Goal: Task Accomplishment & Management: Manage account settings

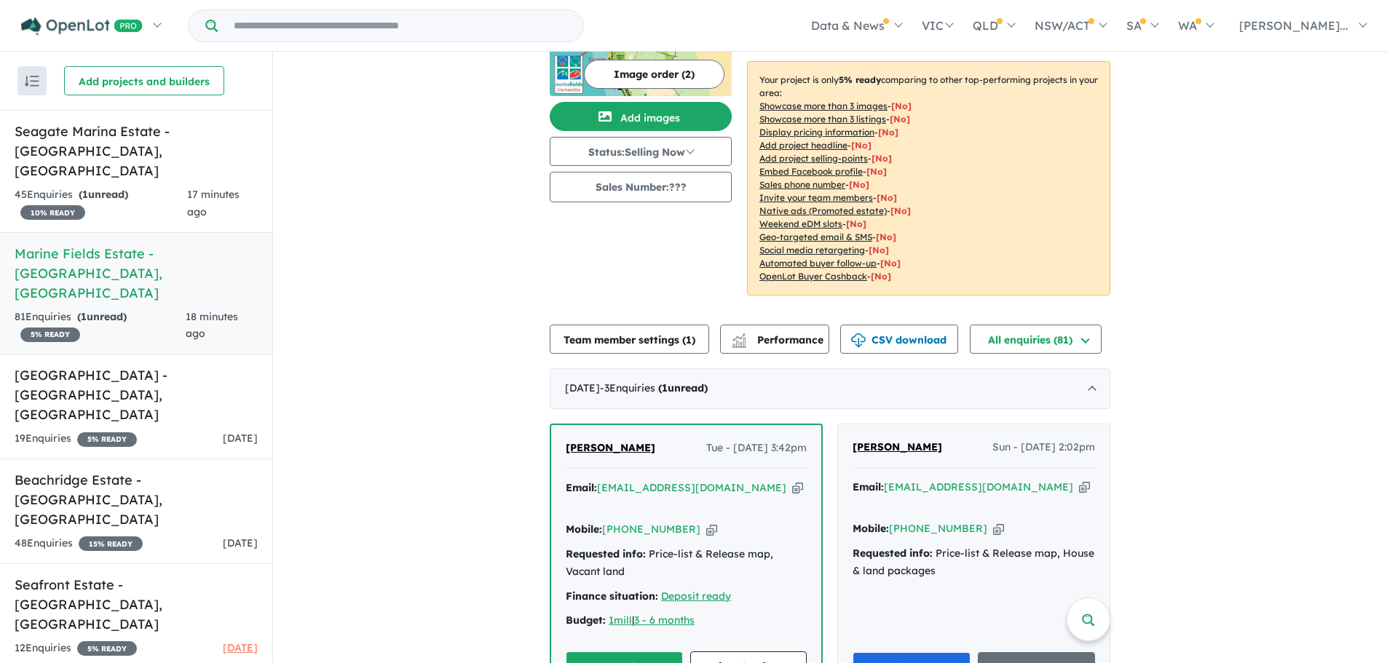
scroll to position [218, 0]
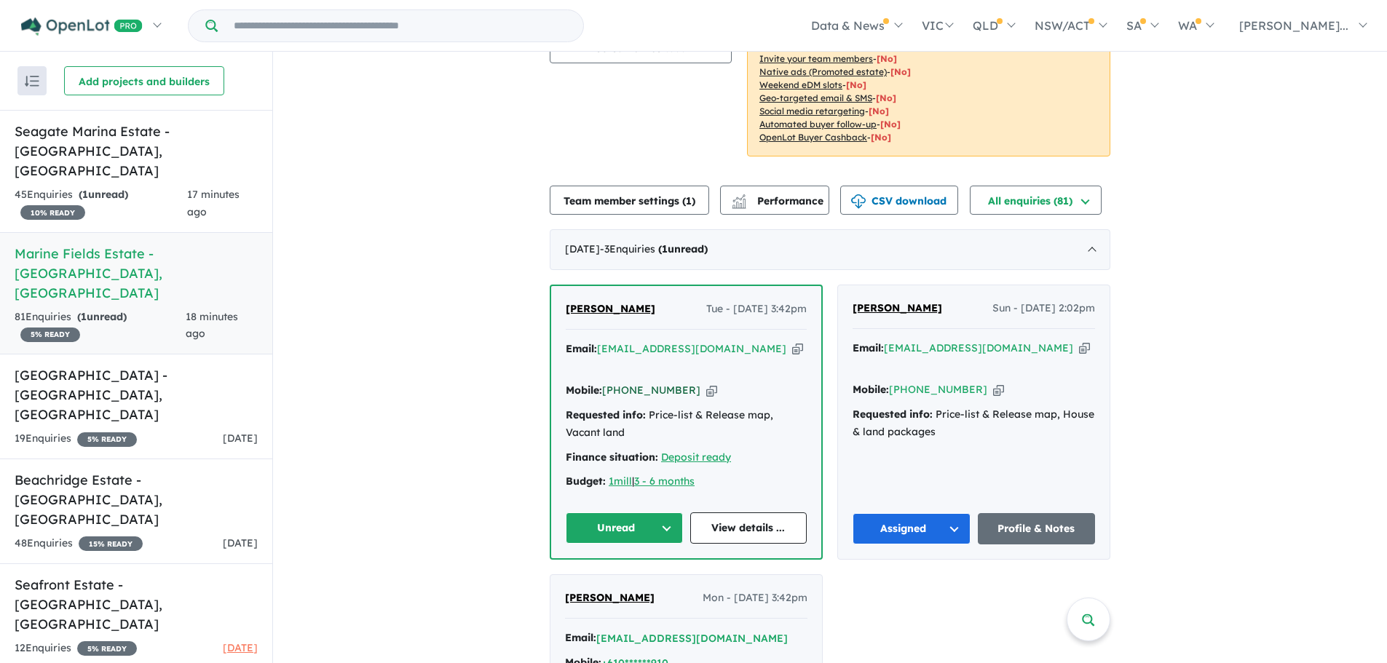
drag, startPoint x: 682, startPoint y: 370, endPoint x: 622, endPoint y: 372, distance: 59.7
click at [622, 382] on div "Mobile: [PHONE_NUMBER] Copied!" at bounding box center [686, 390] width 241 height 17
copy link "450 007 154"
click at [670, 513] on button "Unread" at bounding box center [624, 528] width 117 height 31
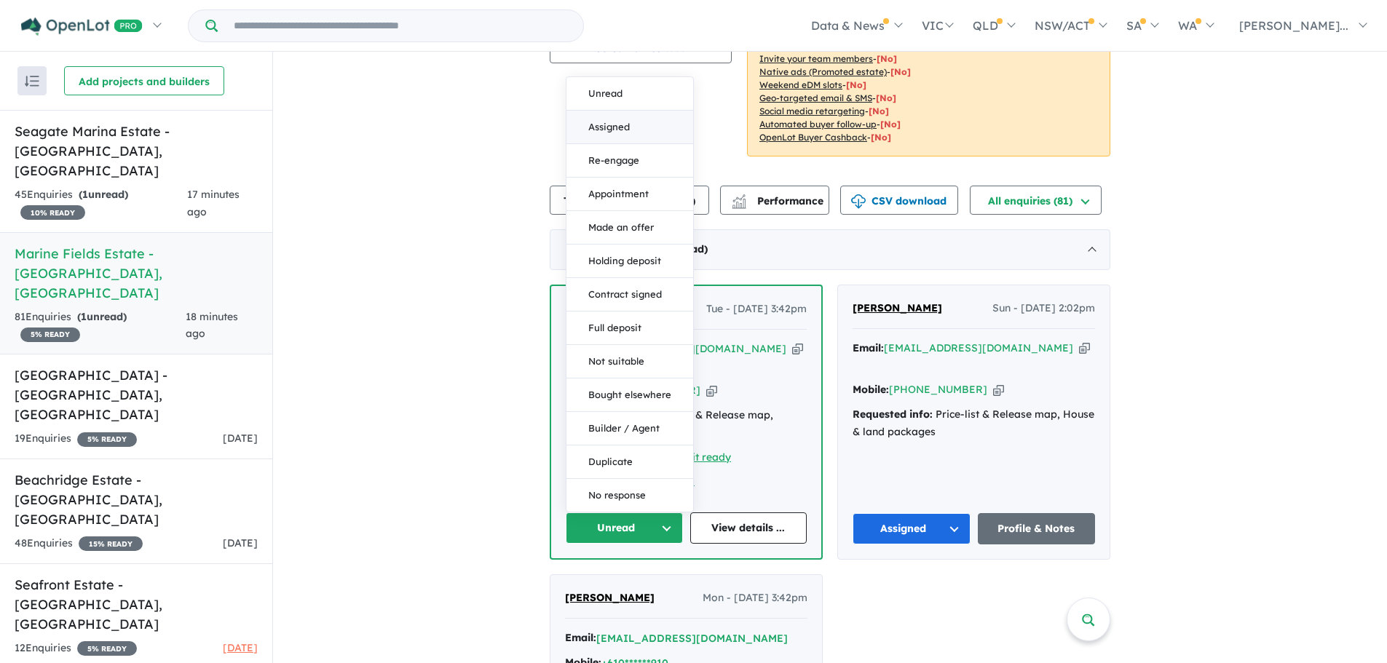
click at [633, 113] on button "Assigned" at bounding box center [629, 127] width 127 height 33
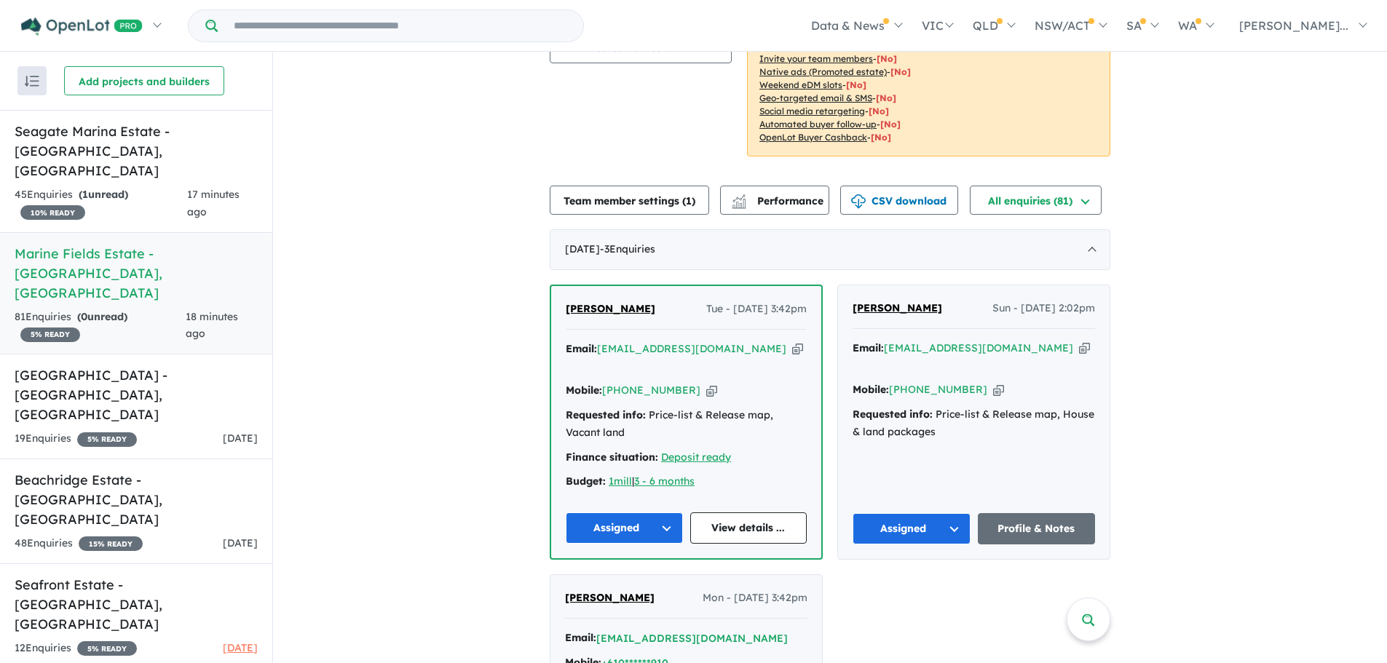
click at [648, 513] on button "Assigned" at bounding box center [624, 528] width 117 height 31
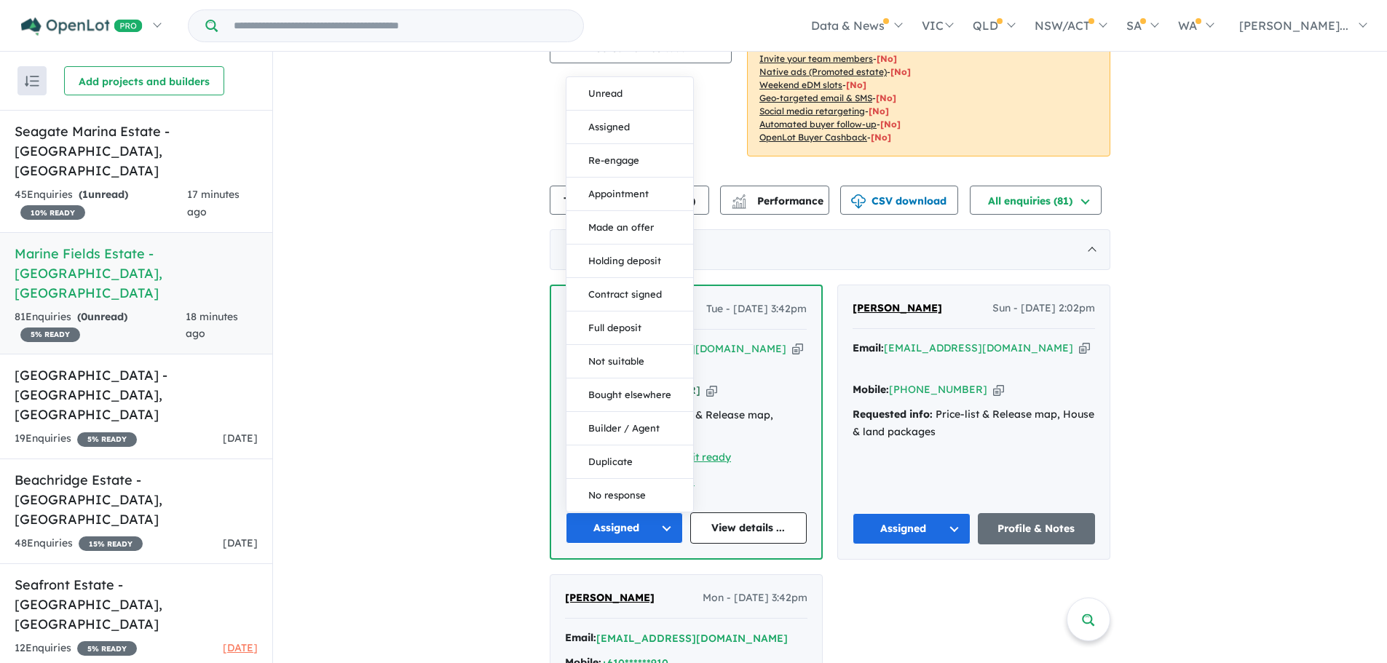
drag, startPoint x: 536, startPoint y: 406, endPoint x: 645, endPoint y: 379, distance: 112.6
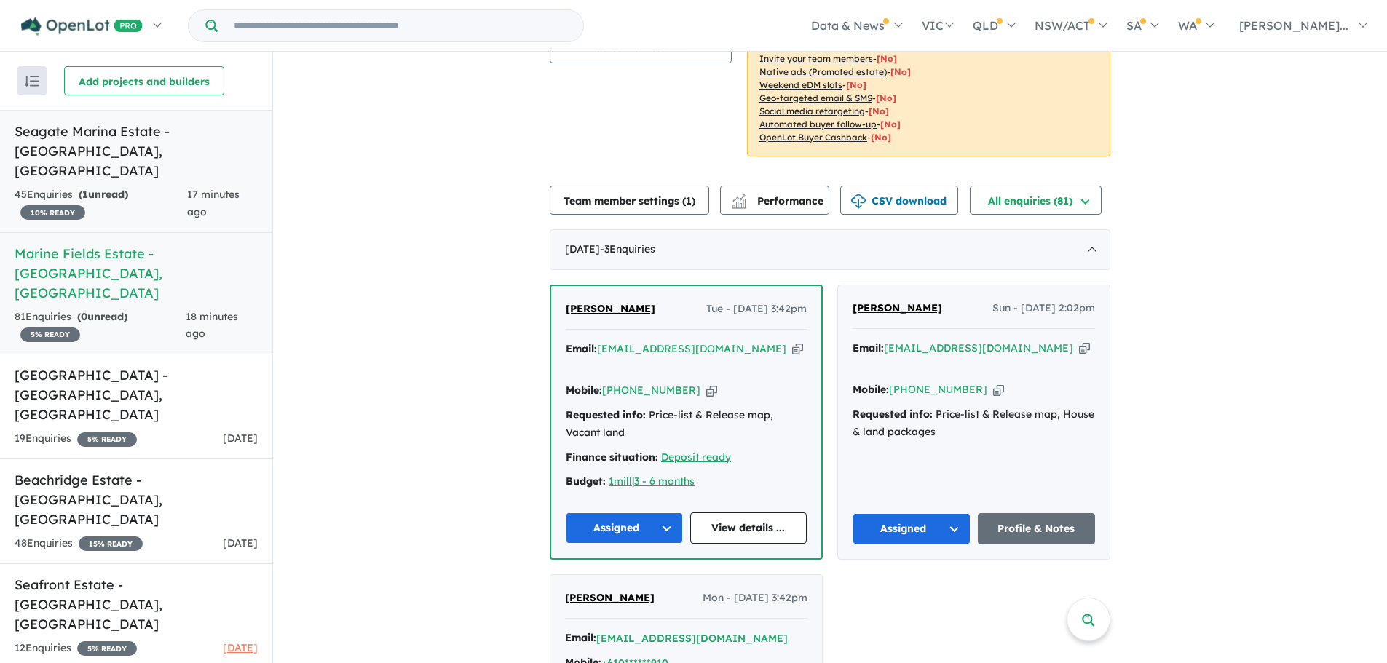
click at [105, 162] on link "Seagate Marina Estate - [GEOGRAPHIC_DATA] , [GEOGRAPHIC_DATA] 45 Enquir ies ( 1…" at bounding box center [136, 171] width 272 height 123
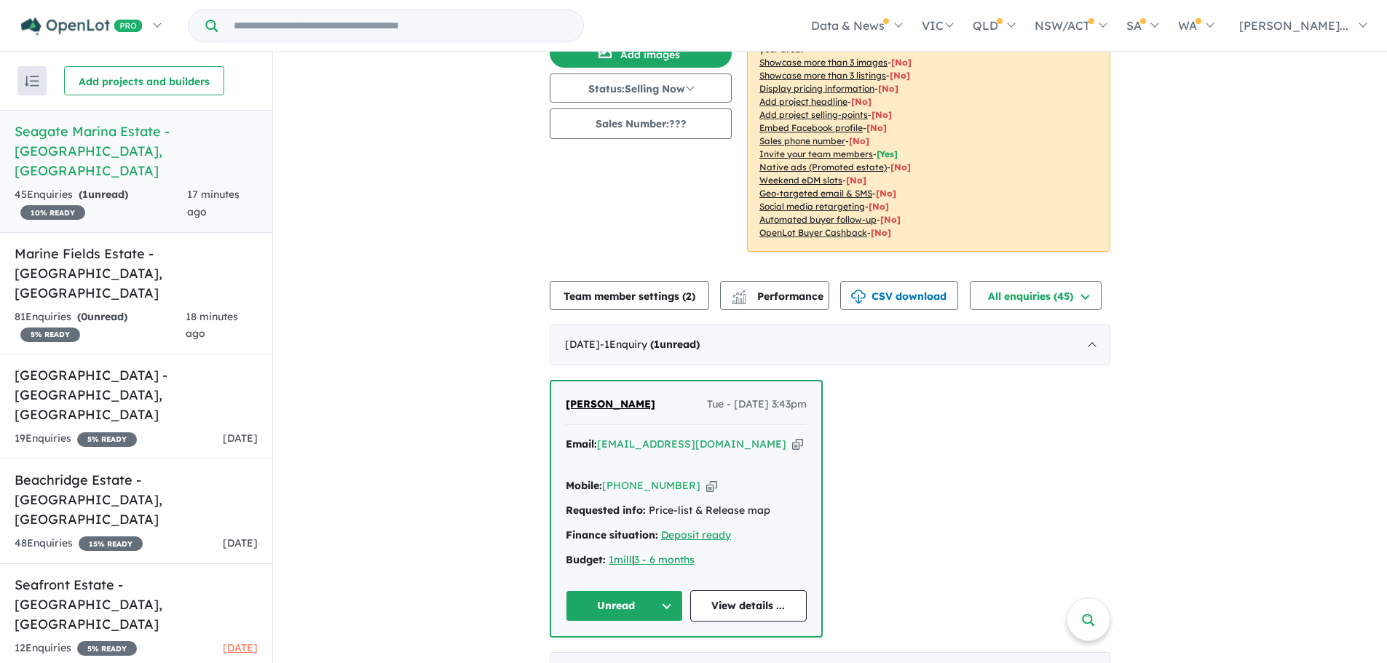
scroll to position [291, 0]
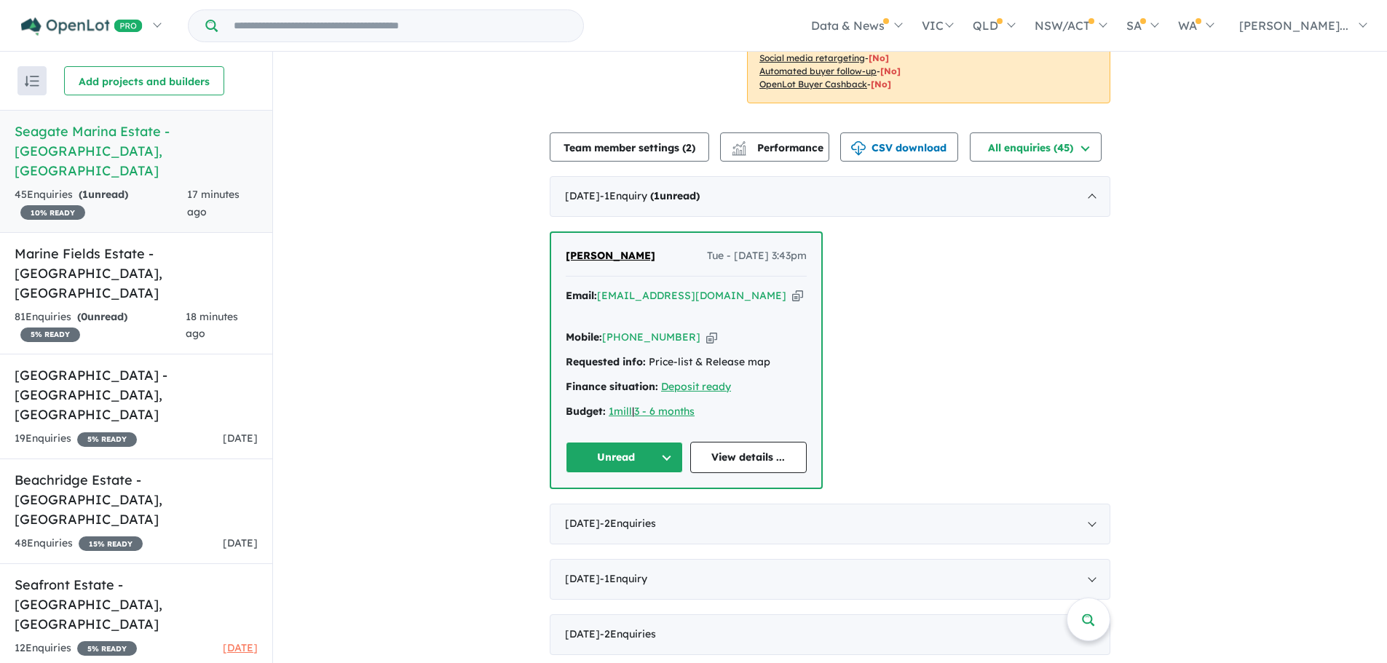
click at [660, 442] on button "Unread" at bounding box center [624, 457] width 117 height 31
click at [625, 475] on button "Unread" at bounding box center [629, 491] width 127 height 33
click at [628, 442] on button "Unread" at bounding box center [624, 457] width 117 height 31
click at [628, 509] on button "Assigned" at bounding box center [629, 525] width 127 height 33
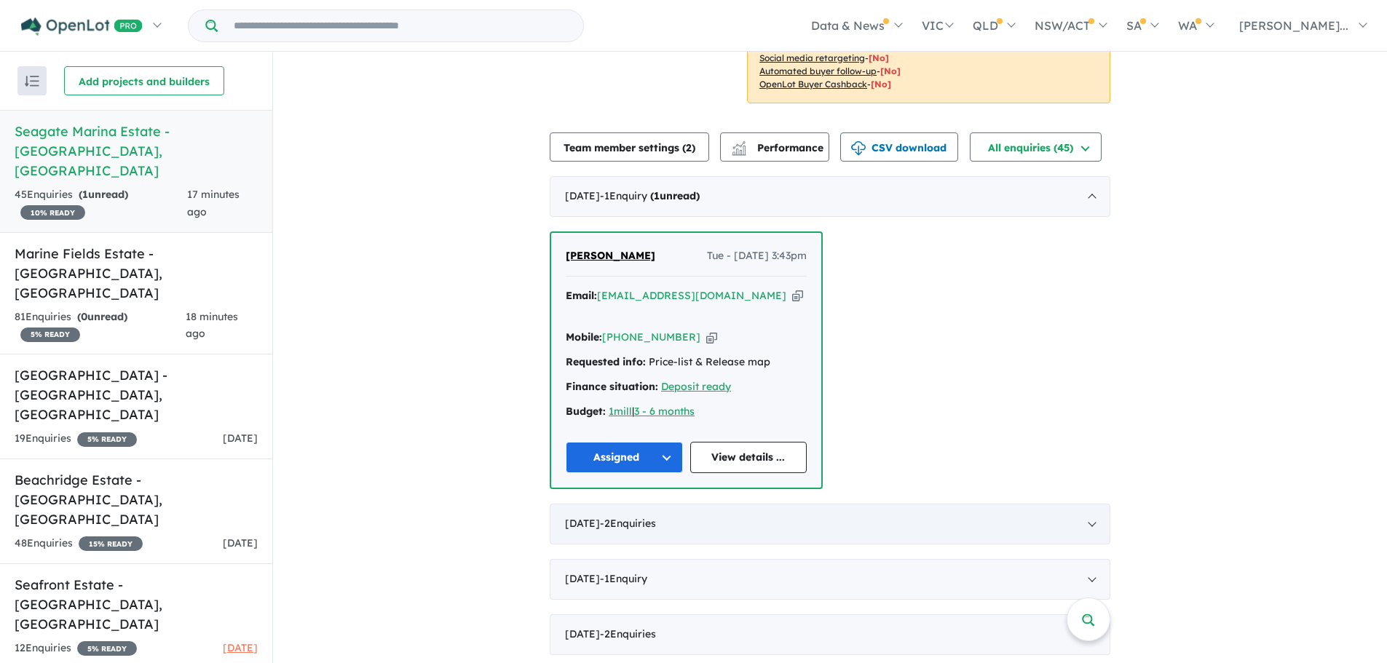
click at [656, 517] on span "- 2 Enquir ies ( 0 unread)" at bounding box center [628, 523] width 56 height 13
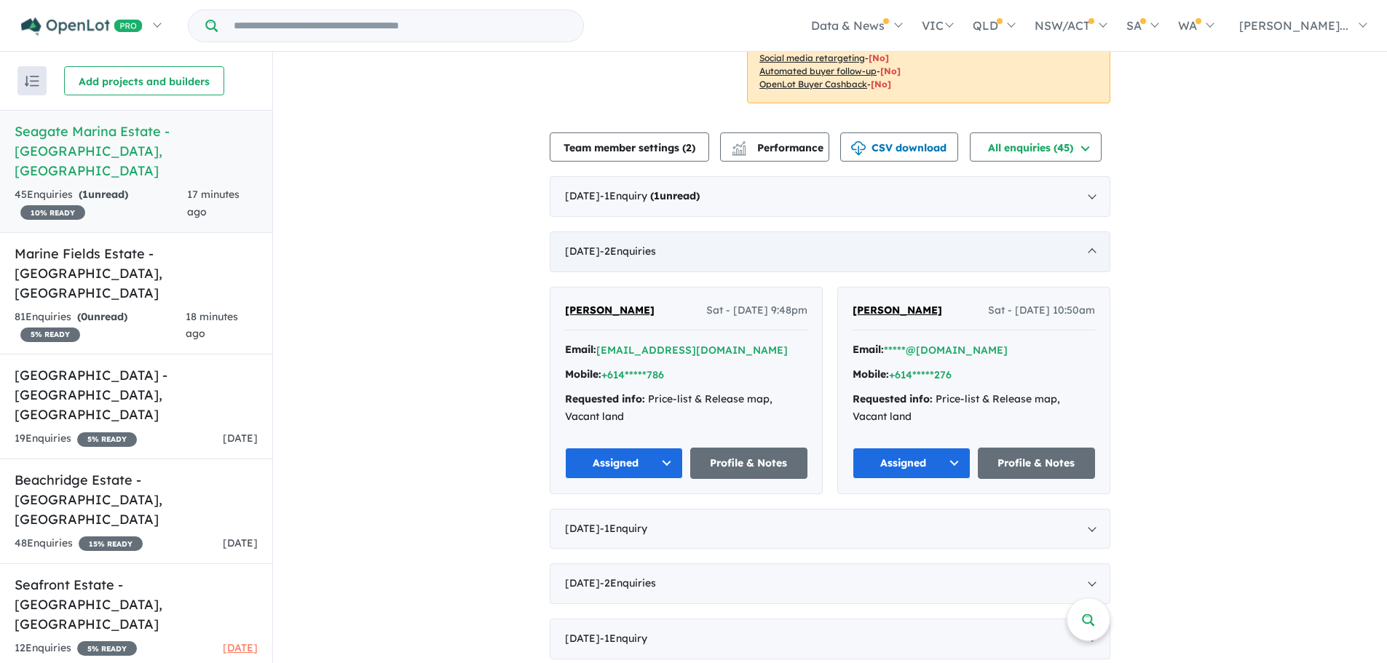
click at [624, 232] on div "[DATE] - 2 Enquir ies ( 0 unread)" at bounding box center [830, 252] width 561 height 41
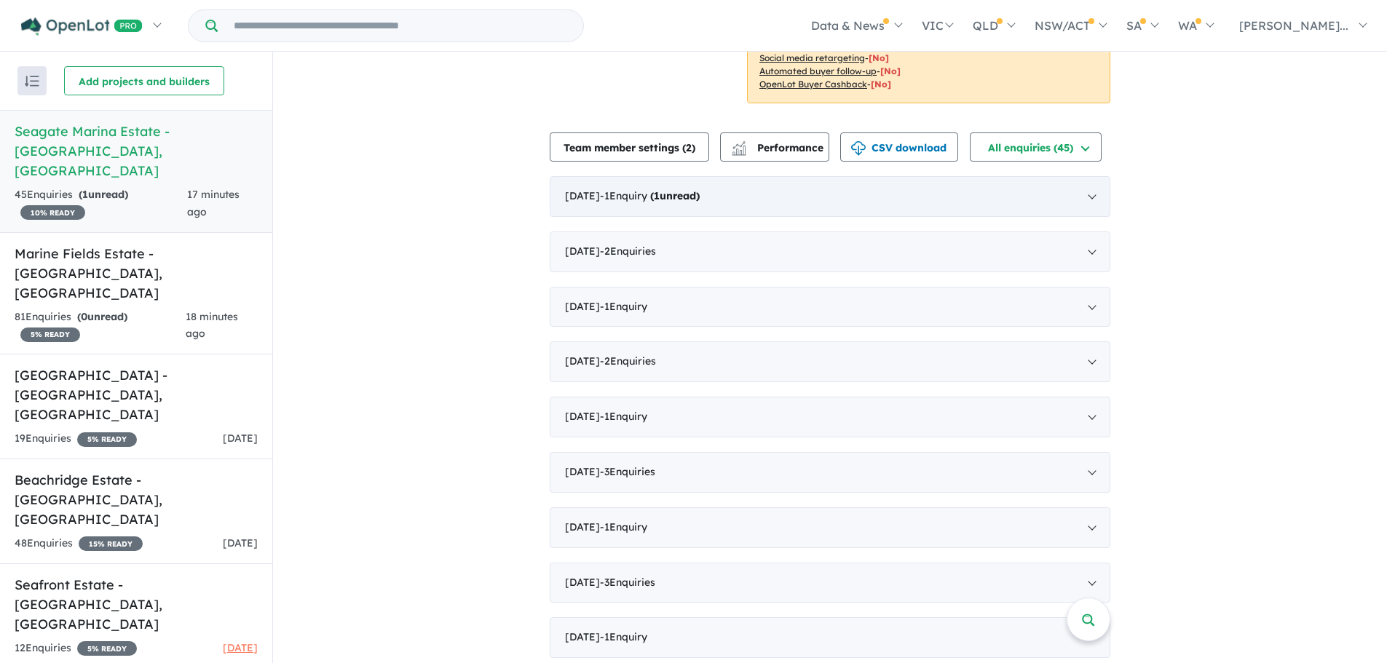
click at [627, 176] on div "[DATE] - 1 Enquir y ( 1 unread)" at bounding box center [830, 196] width 561 height 41
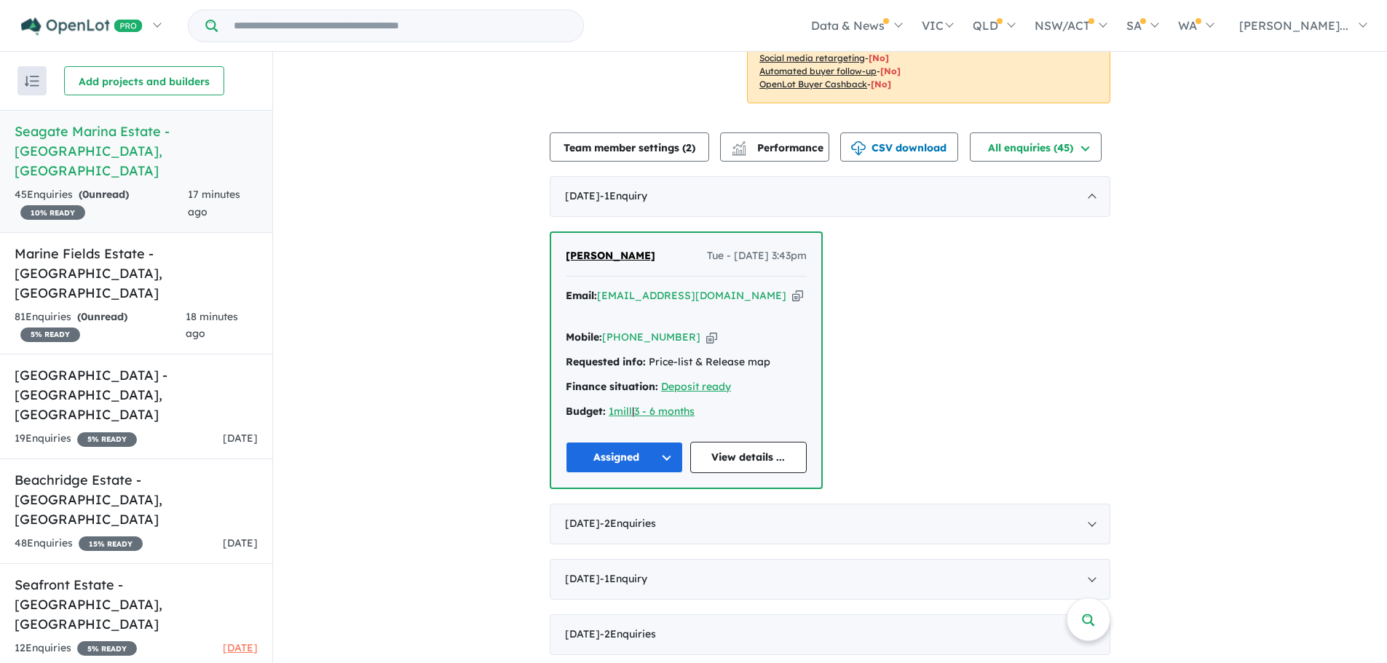
click at [146, 365] on h5 "[GEOGRAPHIC_DATA] - [GEOGRAPHIC_DATA] , [GEOGRAPHIC_DATA]" at bounding box center [136, 394] width 243 height 59
